Goal: Transaction & Acquisition: Purchase product/service

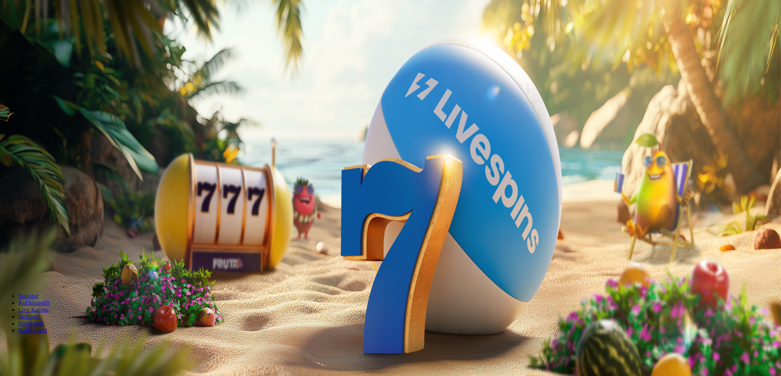
click at [41, 99] on button "Talletus 0.10 €" at bounding box center [21, 95] width 37 height 8
click at [57, 255] on input "***" at bounding box center [30, 259] width 54 height 8
type input "***"
click at [52, 271] on span "TALLETA JA PELAA" at bounding box center [29, 274] width 46 height 6
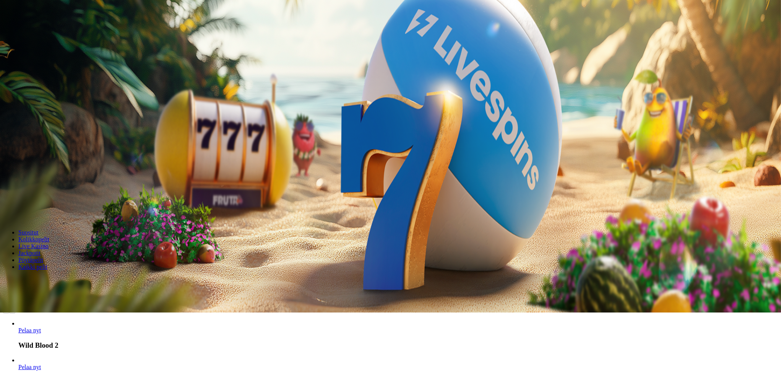
scroll to position [115, 0]
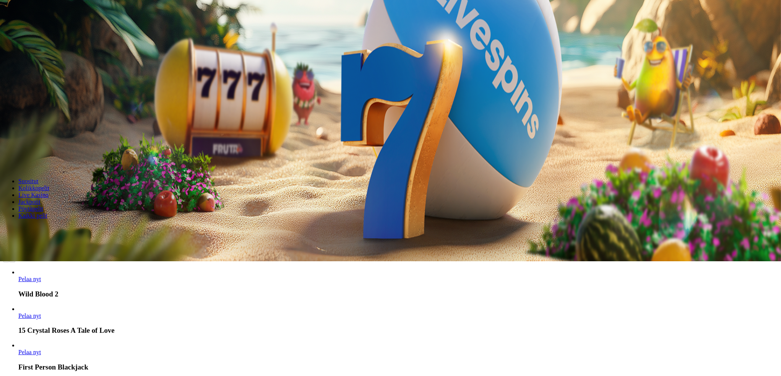
click at [49, 192] on span "Live Kasino" at bounding box center [33, 195] width 30 height 6
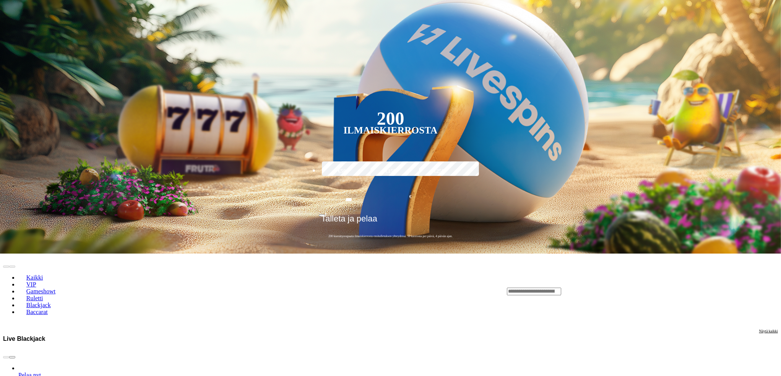
scroll to position [216, 0]
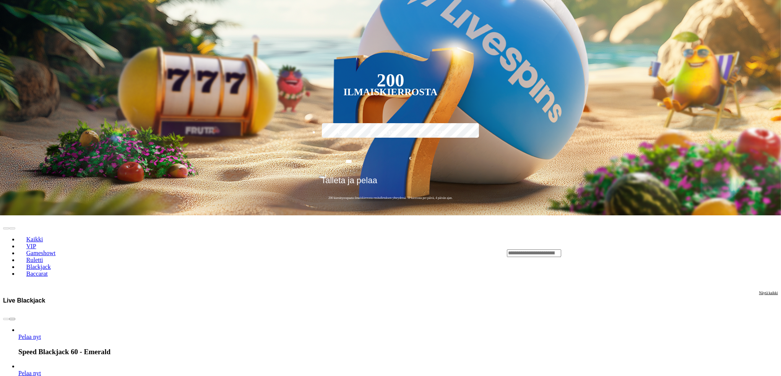
click at [46, 236] on span "Kaikki" at bounding box center [34, 239] width 23 height 6
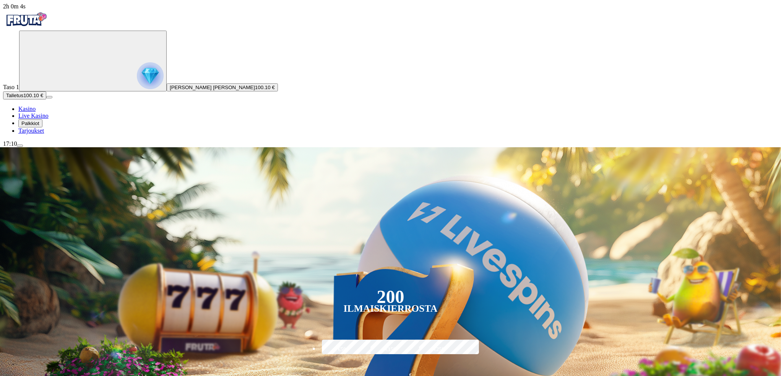
scroll to position [76, 0]
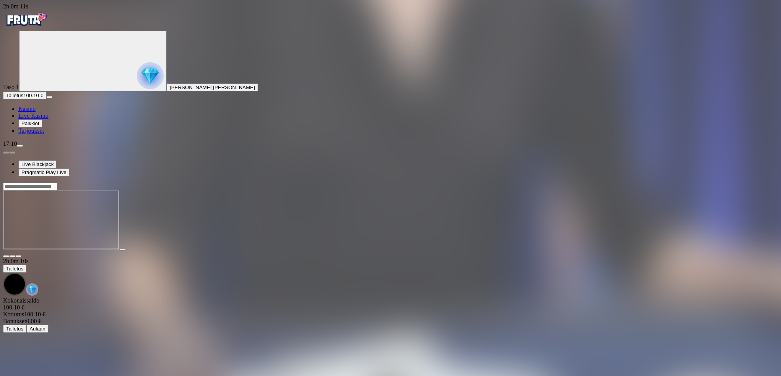
click at [18, 256] on span "fullscreen icon" at bounding box center [18, 256] width 0 height 0
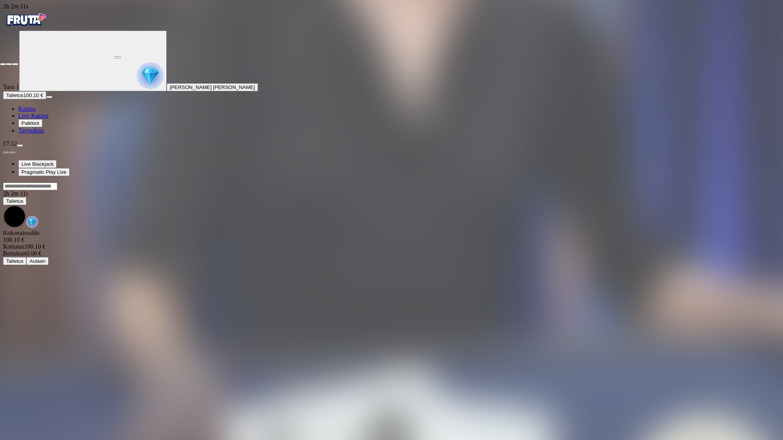
click at [3, 64] on span "close icon" at bounding box center [3, 64] width 0 height 0
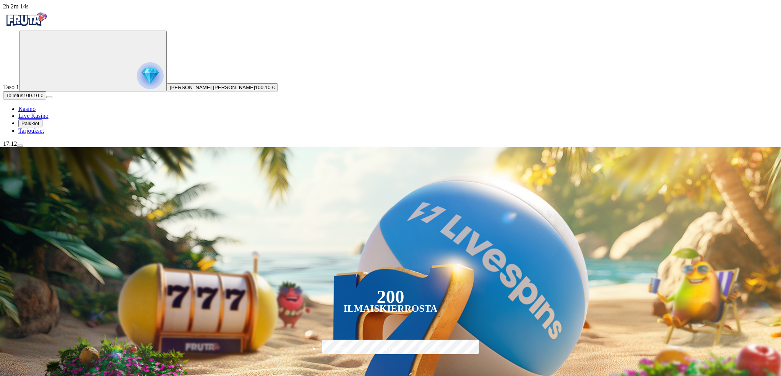
click at [20, 146] on span "menu icon" at bounding box center [20, 146] width 0 height 0
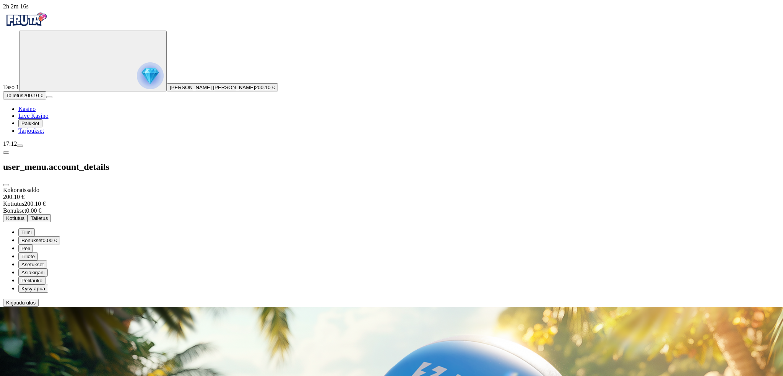
click at [28, 214] on button "Kotiutus" at bounding box center [15, 218] width 24 height 8
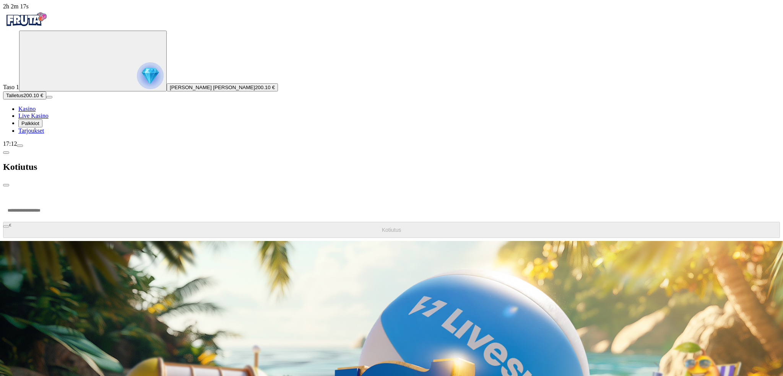
click at [55, 199] on input "number" at bounding box center [29, 210] width 52 height 23
type input "******"
click at [203, 222] on button "Kotiutus" at bounding box center [391, 230] width 777 height 16
click at [6, 185] on span "close icon" at bounding box center [6, 185] width 0 height 0
